Goal: Task Accomplishment & Management: Manage account settings

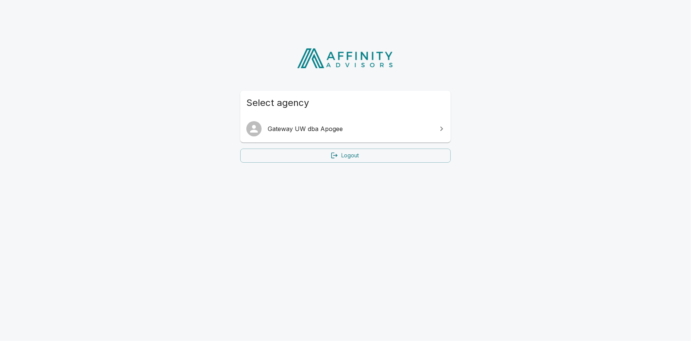
click at [314, 132] on span "Gateway UW dba Apogee" at bounding box center [350, 128] width 165 height 9
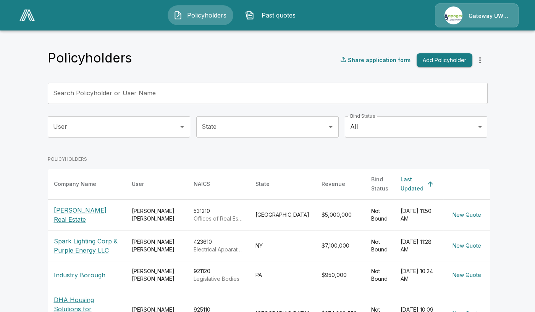
click at [319, 126] on input "State" at bounding box center [262, 127] width 124 height 14
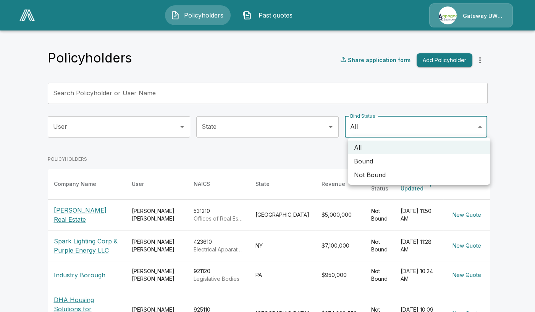
click at [420, 131] on body "Policyholders Past quotes Gateway UW dba Apogee Policyholders Share application…" at bounding box center [267, 295] width 535 height 591
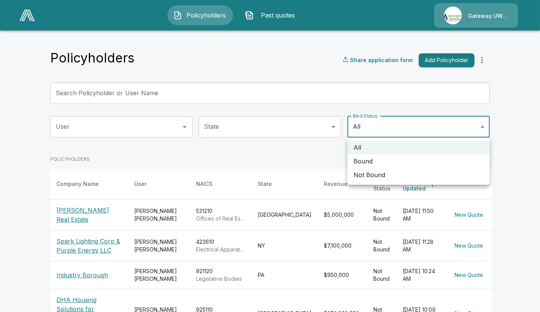
click at [370, 165] on li "Bound" at bounding box center [419, 162] width 142 height 14
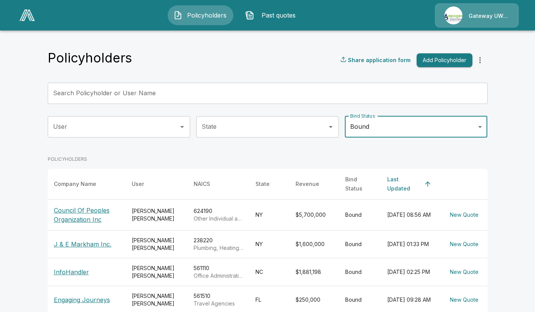
click at [444, 123] on body "Policyholders Past quotes Gateway UW dba Apogee Policyholders Share application…" at bounding box center [267, 268] width 535 height 536
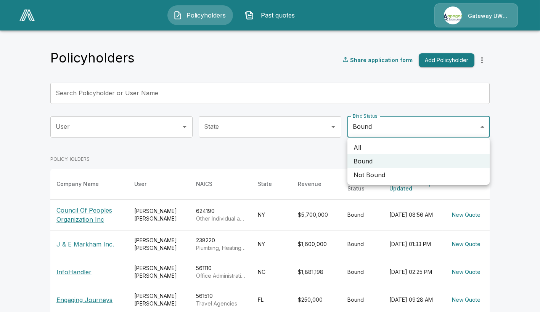
click at [385, 154] on li "All" at bounding box center [419, 148] width 142 height 14
type input "***"
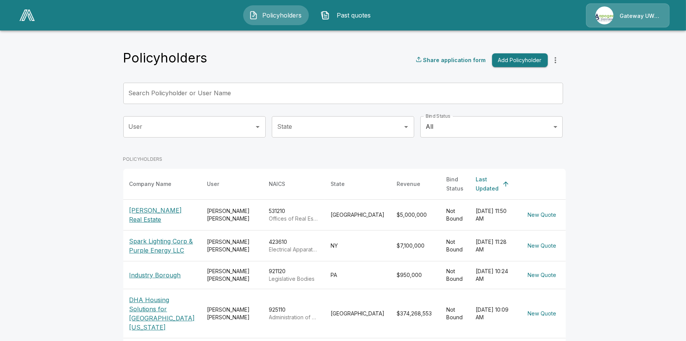
click at [184, 206] on p "Ekdahl Real Estate" at bounding box center [162, 215] width 66 height 18
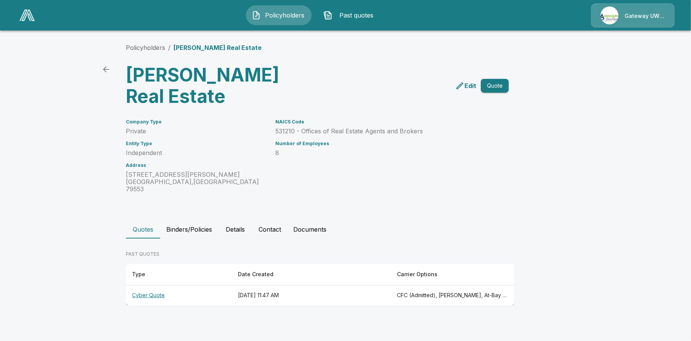
click at [159, 286] on th "Cyber Quote" at bounding box center [179, 296] width 106 height 20
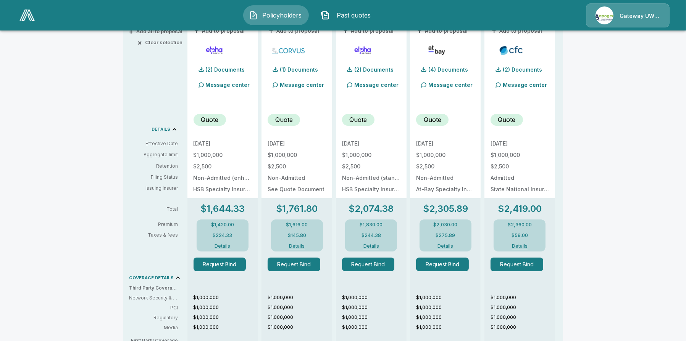
scroll to position [191, 0]
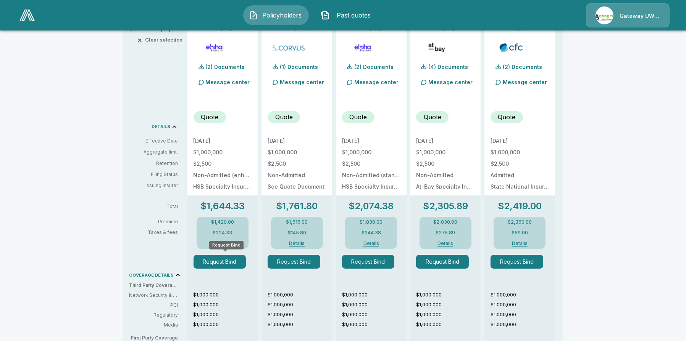
click at [238, 266] on button "Request Bind" at bounding box center [219, 262] width 53 height 14
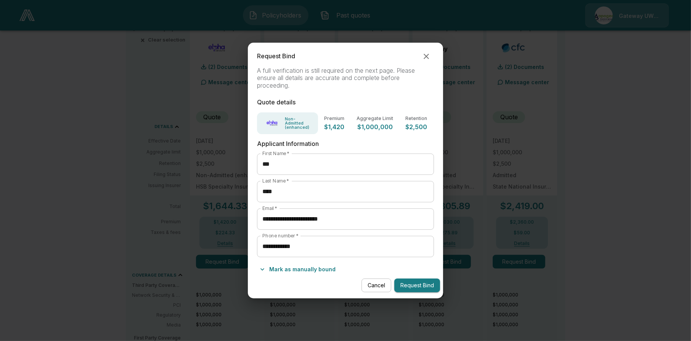
click at [286, 269] on button "Mark as manually bound" at bounding box center [298, 270] width 82 height 12
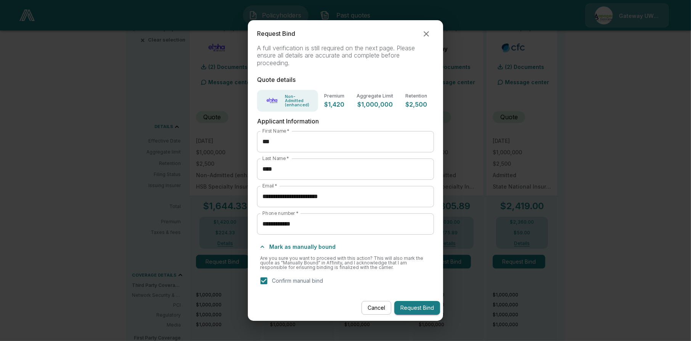
click at [371, 307] on button "Cancel" at bounding box center [377, 308] width 30 height 14
